Goal: Browse casually

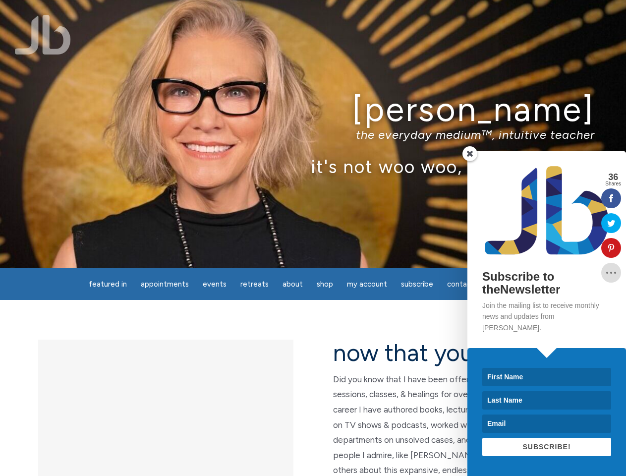
click at [313, 238] on div "[PERSON_NAME] the everyday medium™, intuitive teacher it's not woo woo, it's tr…" at bounding box center [313, 134] width 626 height 268
click at [165, 284] on span "Appointments" at bounding box center [165, 284] width 48 height 9
click at [215, 284] on span "Events" at bounding box center [215, 284] width 24 height 9
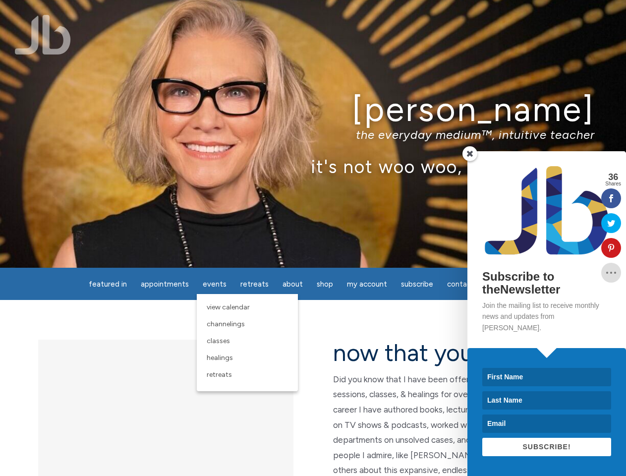
click at [293, 284] on span "About" at bounding box center [293, 284] width 20 height 9
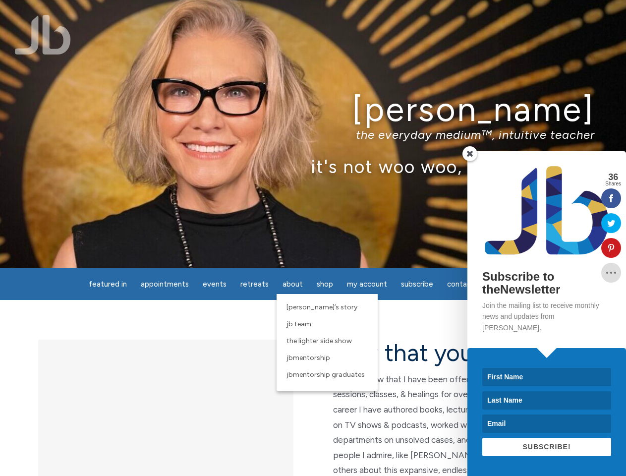
click at [367, 284] on span "My Account" at bounding box center [367, 284] width 40 height 9
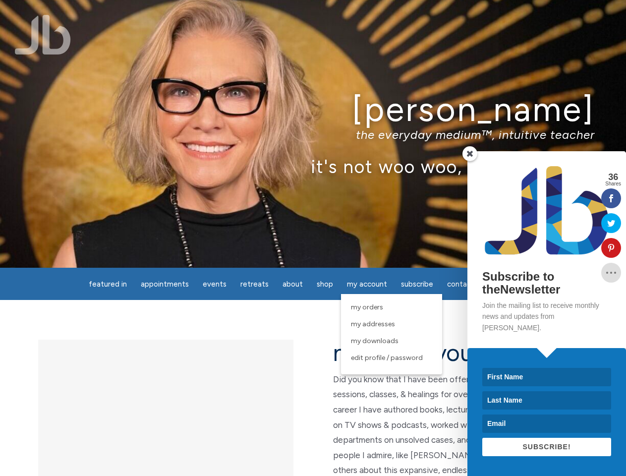
click at [313, 134] on p "the everyday medium™, intuitive teacher" at bounding box center [313, 134] width 564 height 14
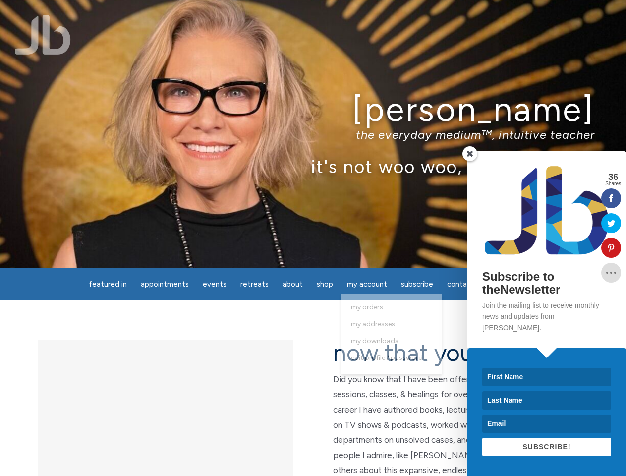
click at [612, 248] on icon at bounding box center [612, 248] width 20 height 8
